Goal: Transaction & Acquisition: Book appointment/travel/reservation

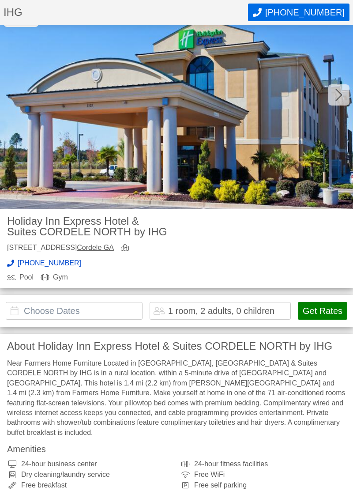
scroll to position [56, 0]
click at [27, 311] on input "text" at bounding box center [74, 311] width 137 height 18
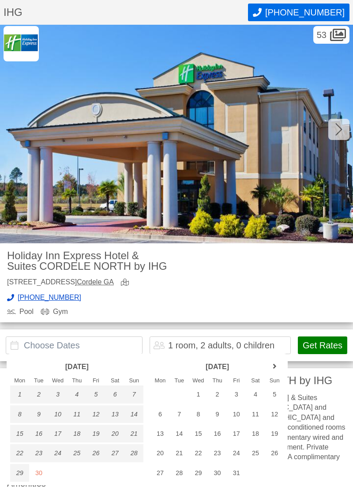
scroll to position [14, 0]
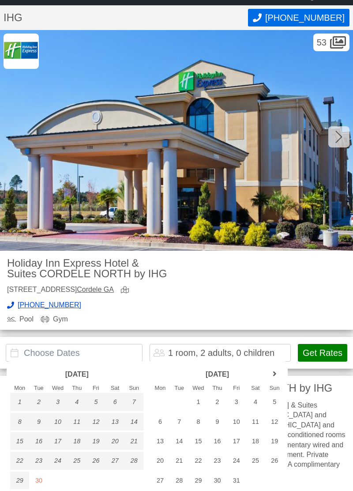
click at [238, 405] on div "3" at bounding box center [236, 402] width 19 height 18
type input "[DATE] - [DATE]"
click at [258, 401] on div "4" at bounding box center [255, 402] width 19 height 18
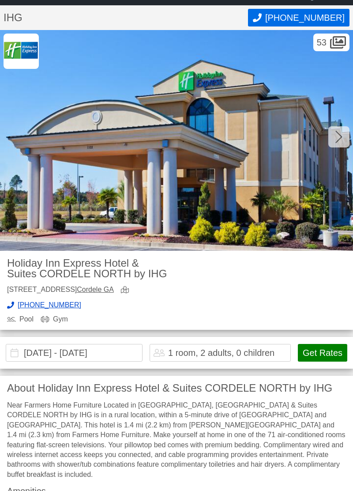
click at [322, 357] on button "Get Rates" at bounding box center [322, 353] width 49 height 18
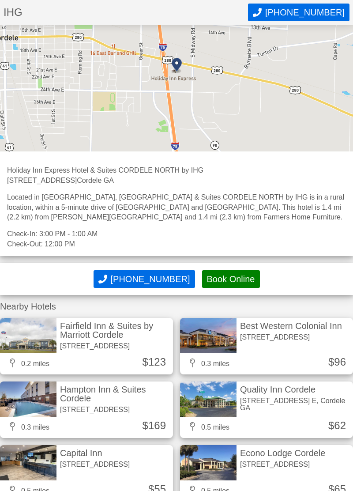
scroll to position [2587, 0]
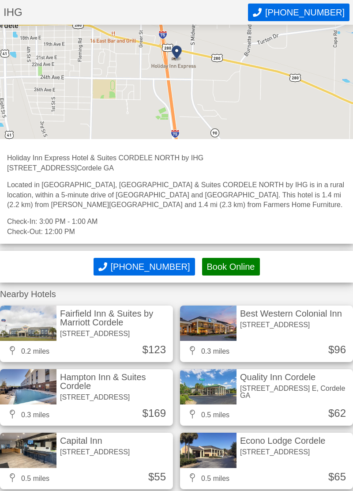
click at [26, 374] on img at bounding box center [28, 386] width 56 height 35
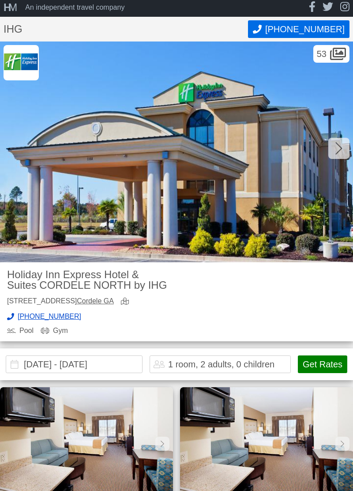
scroll to position [0, 0]
